Goal: Transaction & Acquisition: Obtain resource

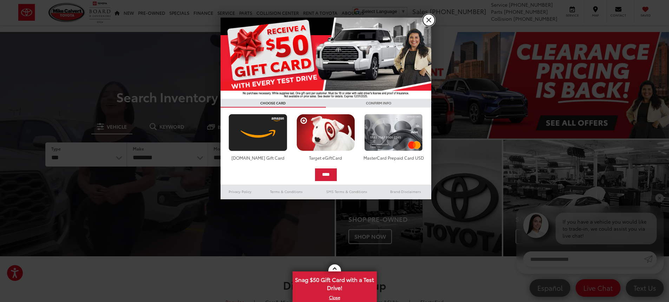
click at [431, 20] on link "X" at bounding box center [429, 20] width 12 height 12
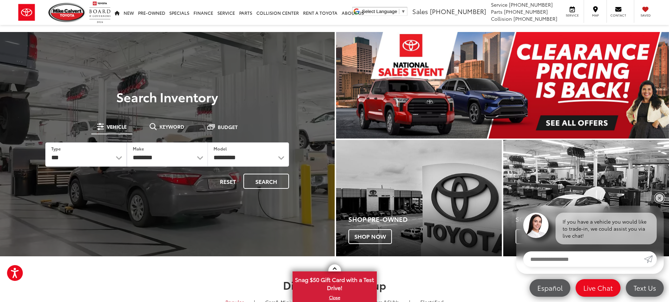
click at [658, 198] on link "✕" at bounding box center [659, 198] width 8 height 8
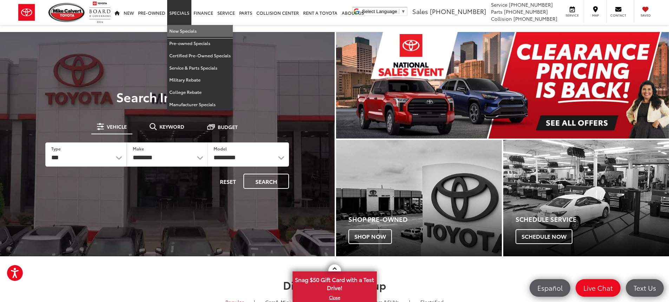
click at [179, 33] on link "New Specials" at bounding box center [200, 31] width 66 height 12
